Goal: Check status: Check status

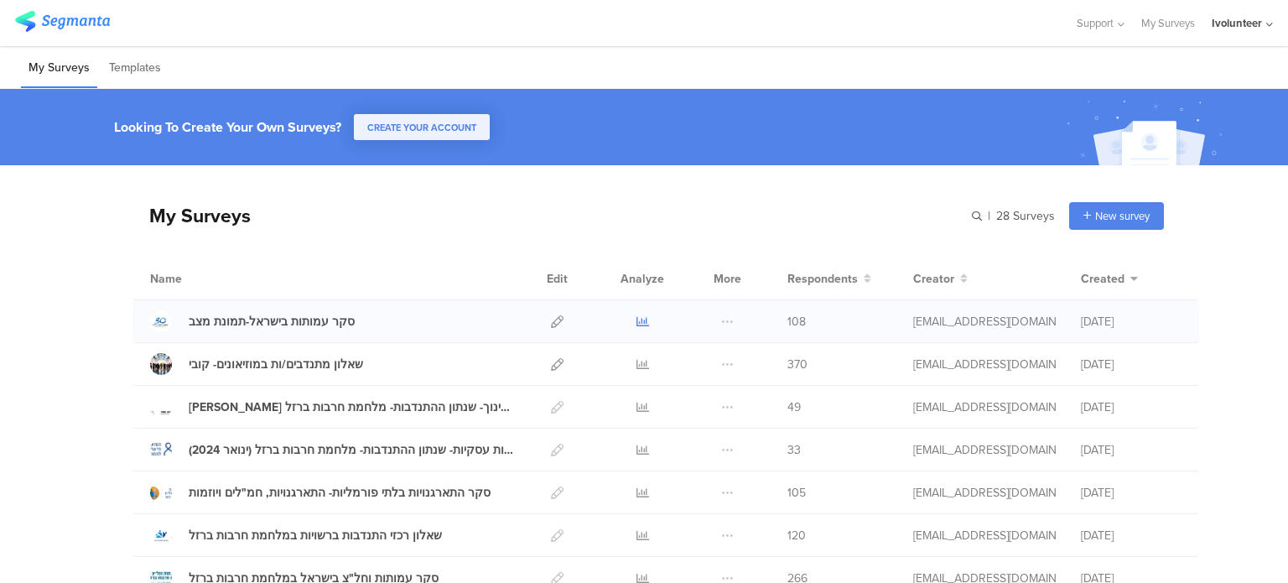
click at [637, 315] on icon at bounding box center [642, 321] width 13 height 13
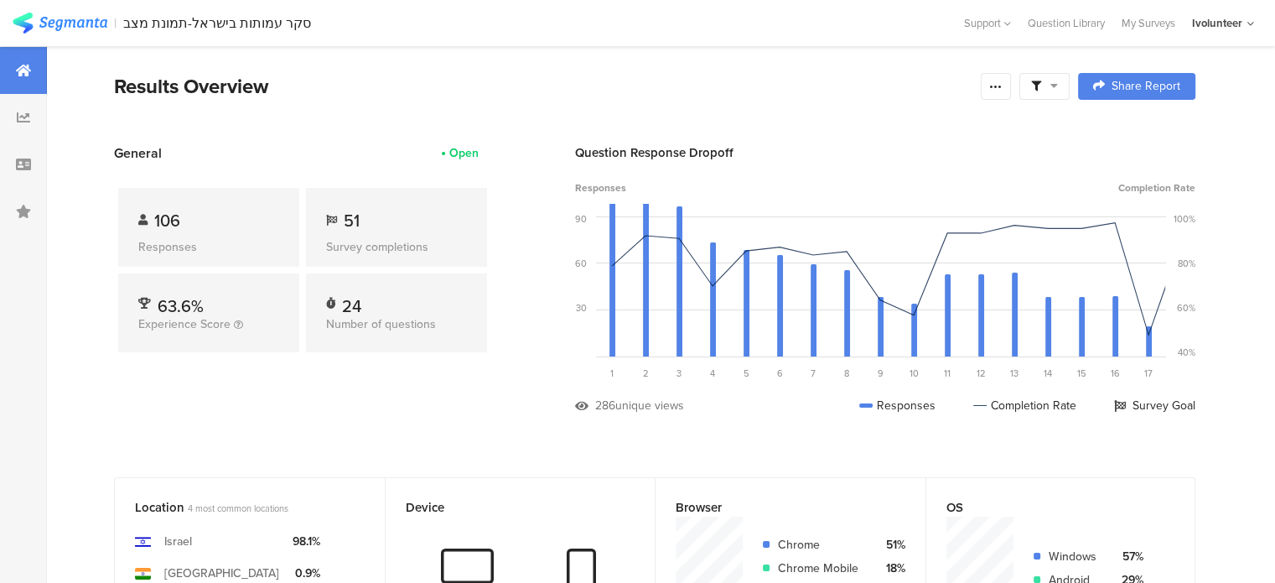
scroll to position [27, 0]
